Goal: Obtain resource: Download file/media

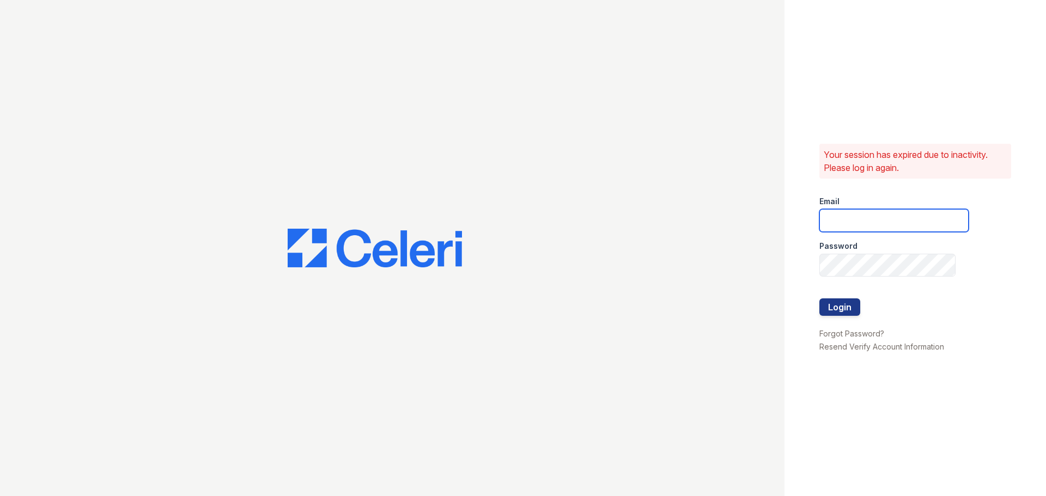
click at [850, 215] on input "email" at bounding box center [893, 220] width 149 height 23
type input "[EMAIL_ADDRESS][DOMAIN_NAME]"
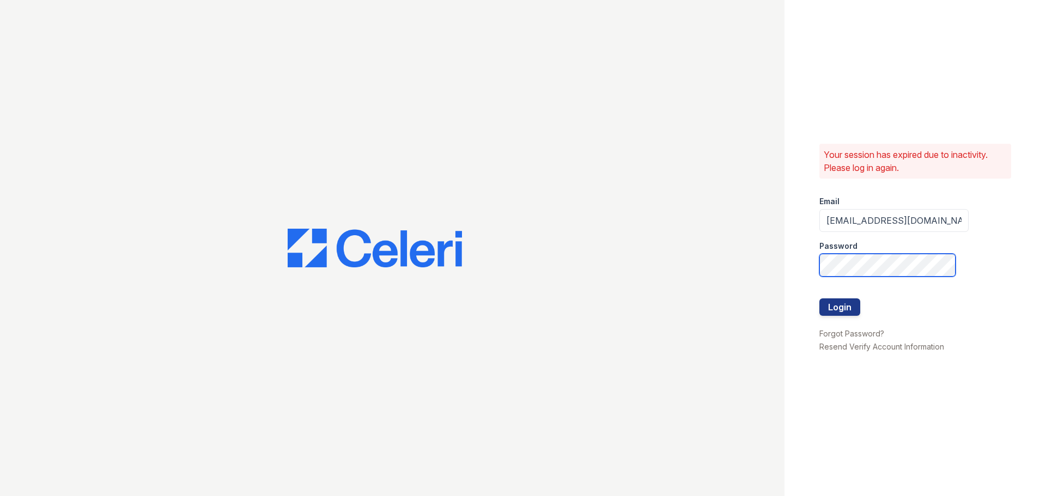
click at [819, 299] on button "Login" at bounding box center [839, 307] width 41 height 17
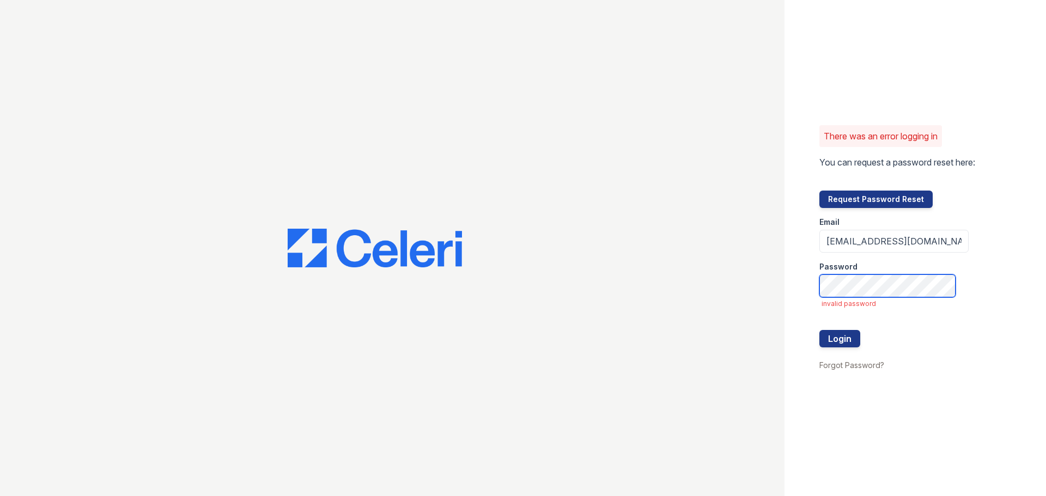
click at [819, 330] on button "Login" at bounding box center [839, 338] width 41 height 17
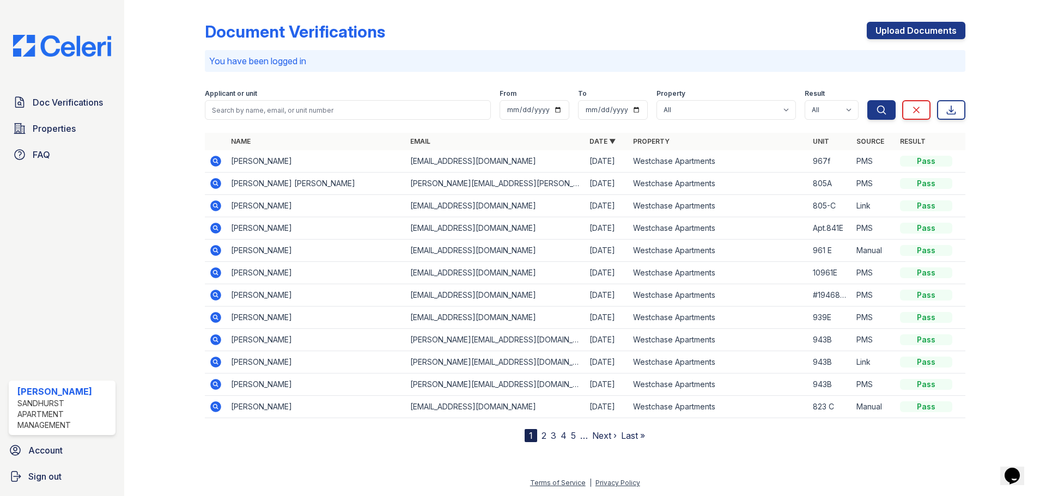
click at [242, 161] on td "Angela Slater" at bounding box center [316, 161] width 179 height 22
click at [217, 159] on icon at bounding box center [215, 161] width 11 height 11
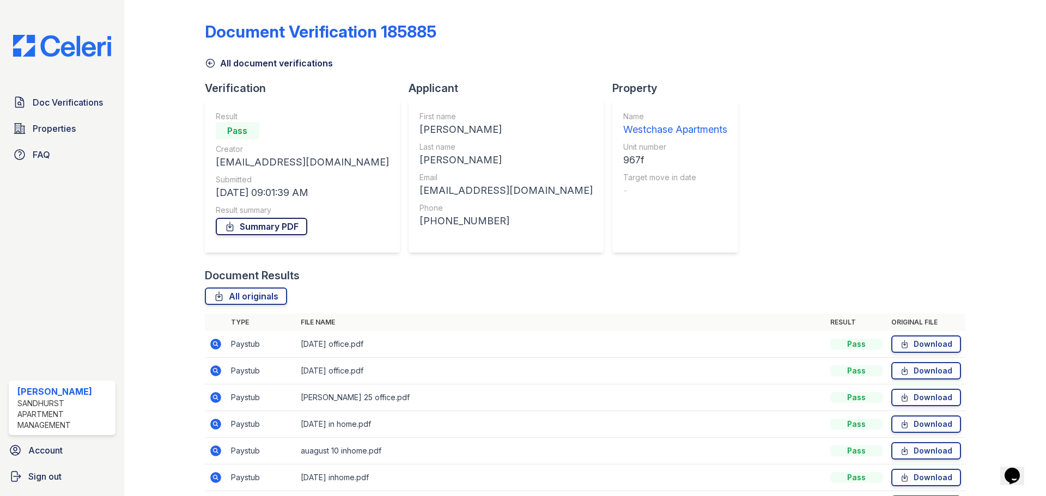
click at [270, 226] on link "Summary PDF" at bounding box center [262, 226] width 92 height 17
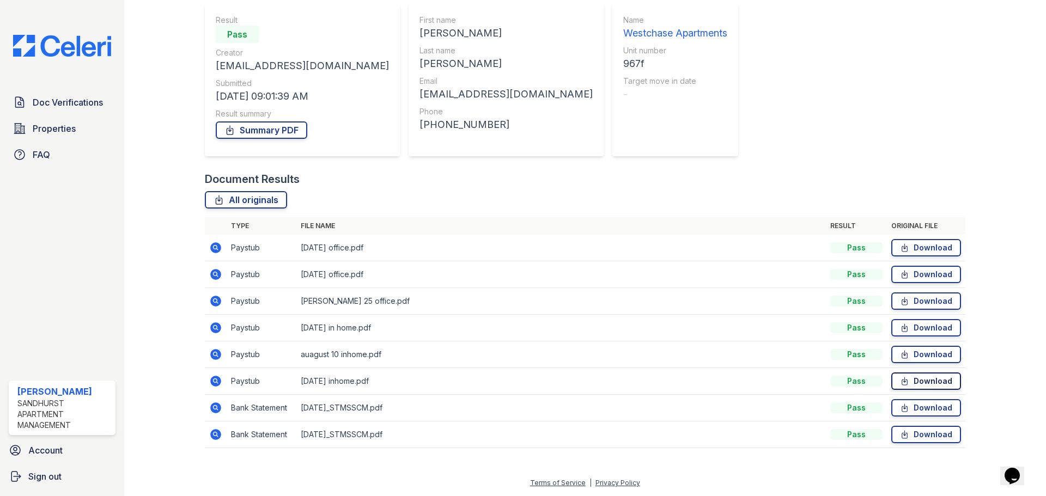
click at [912, 381] on link "Download" at bounding box center [926, 381] width 70 height 17
click at [910, 351] on link "Download" at bounding box center [926, 354] width 70 height 17
click at [918, 299] on link "Download" at bounding box center [926, 301] width 70 height 17
click at [915, 275] on link "Download" at bounding box center [926, 274] width 70 height 17
click at [914, 436] on link "Download" at bounding box center [926, 434] width 70 height 17
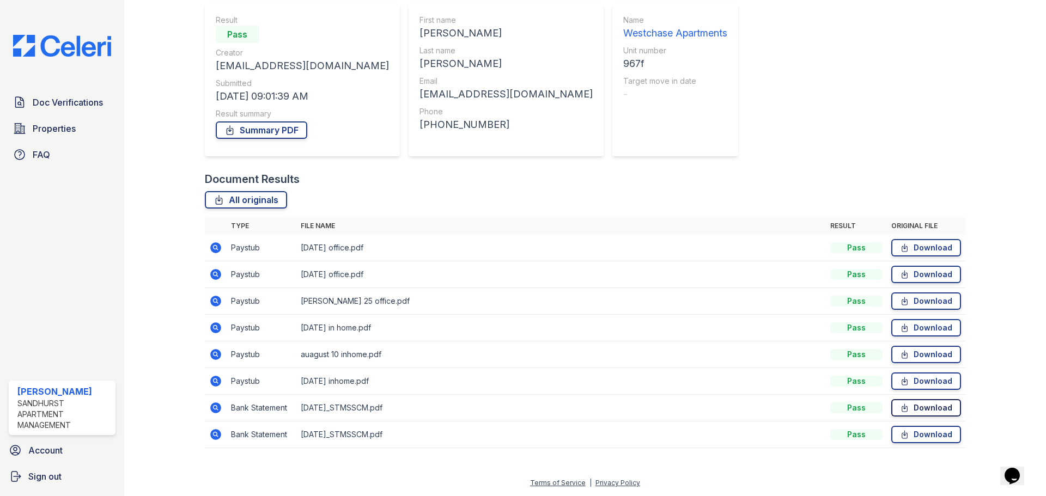
click at [920, 410] on link "Download" at bounding box center [926, 407] width 70 height 17
